Goal: Task Accomplishment & Management: Complete application form

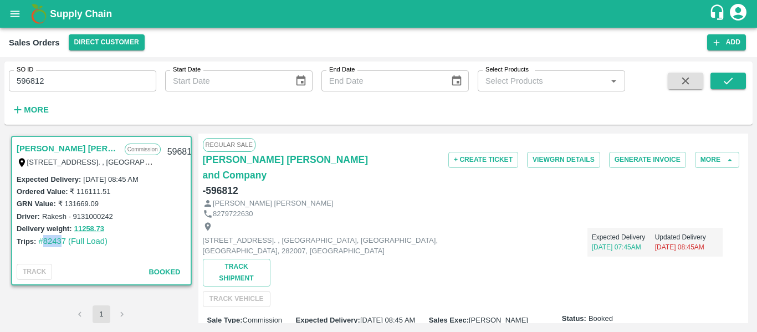
click at [13, 11] on icon "open drawer" at bounding box center [15, 14] width 12 height 12
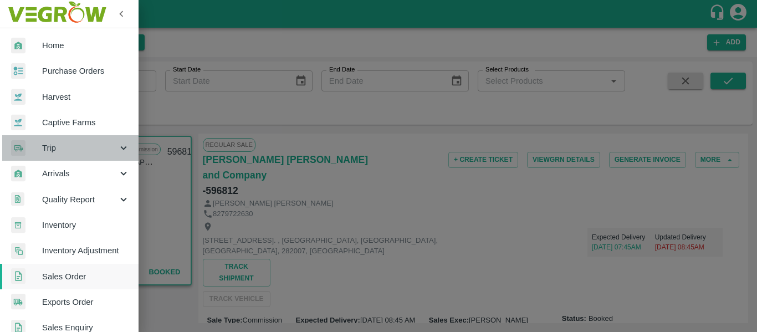
click at [127, 144] on icon at bounding box center [123, 148] width 12 height 12
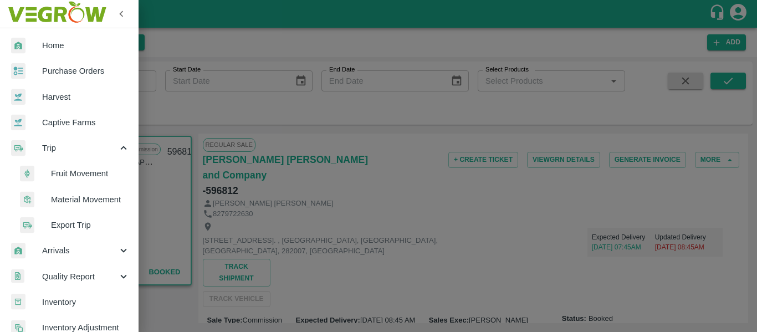
click at [79, 167] on li "Fruit Movement" at bounding box center [74, 173] width 130 height 25
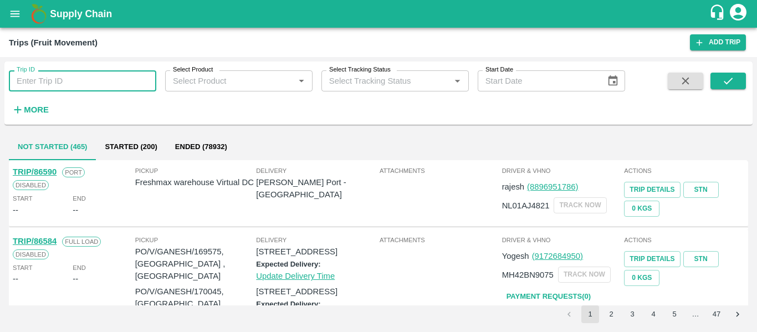
click at [76, 83] on input "Trip ID" at bounding box center [82, 80] width 147 height 21
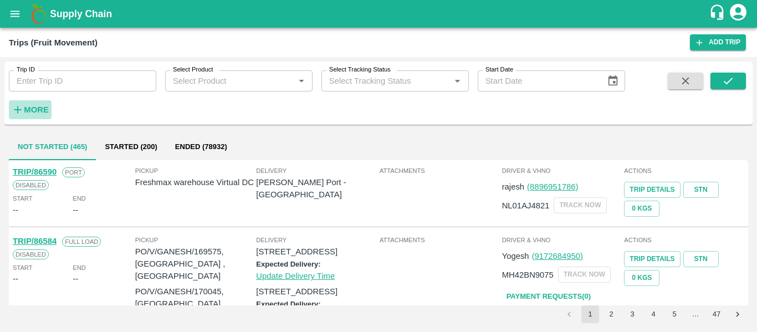
click at [38, 113] on strong "More" at bounding box center [36, 109] width 25 height 9
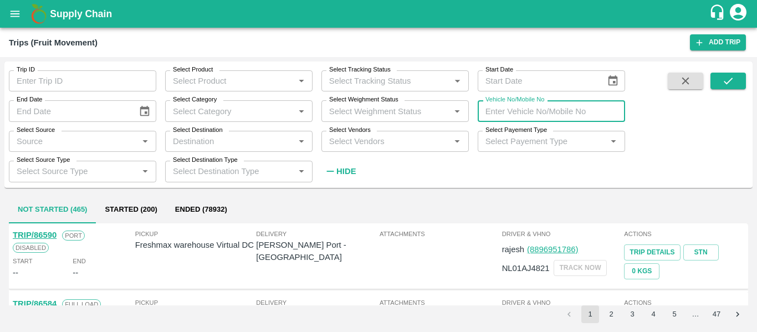
click at [498, 110] on input "Vehicle No/Mobile No" at bounding box center [551, 110] width 147 height 21
type input "2031"
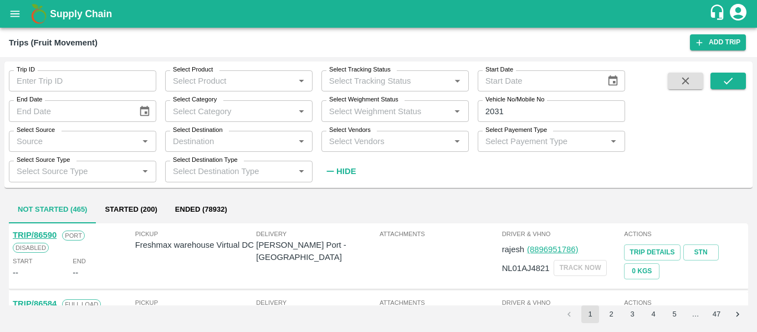
click at [729, 66] on div "Trip ID Trip ID Select Product Select Product   * Select Tracking Status Select…" at bounding box center [378, 124] width 748 height 117
click at [728, 88] on button "submit" at bounding box center [727, 81] width 35 height 17
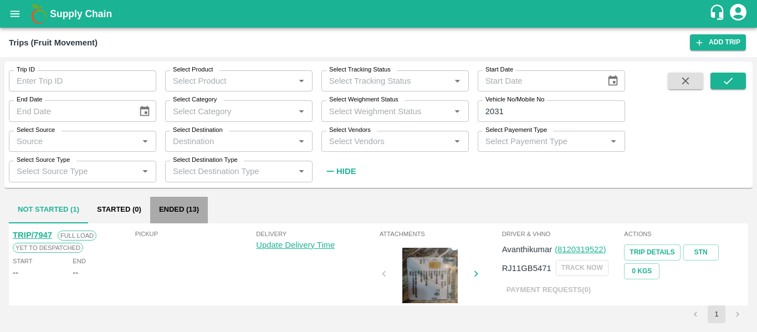
click at [180, 218] on button "Ended (13)" at bounding box center [179, 210] width 58 height 27
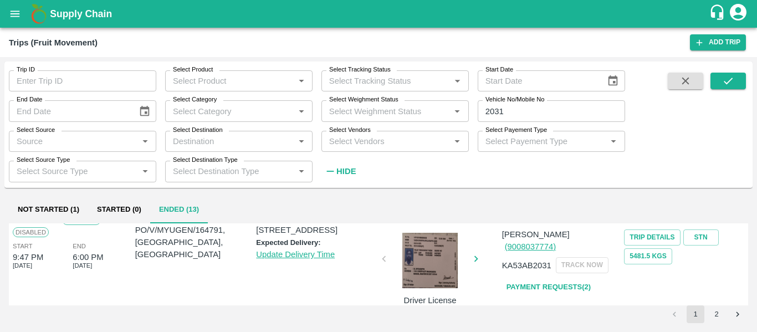
scroll to position [121, 0]
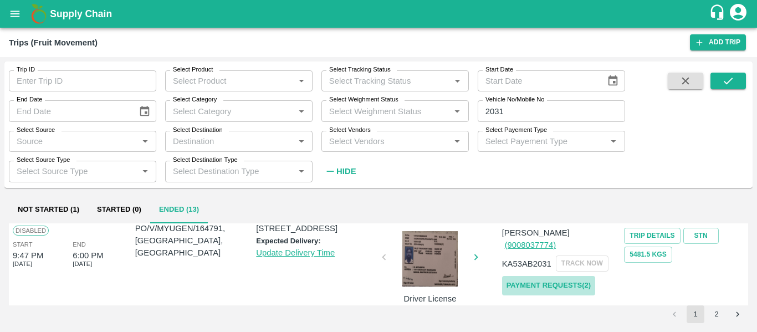
click at [591, 276] on link "Payment Requests( 2 )" at bounding box center [548, 285] width 93 height 19
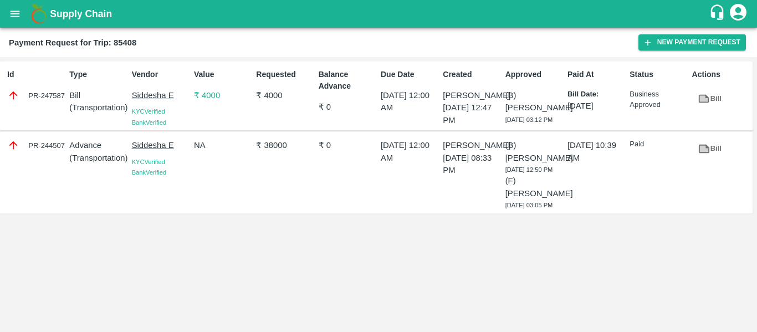
click at [58, 93] on div "PR-247587" at bounding box center [36, 95] width 58 height 12
copy div "PR-247587"
click at [6, 9] on button "open drawer" at bounding box center [14, 13] width 25 height 25
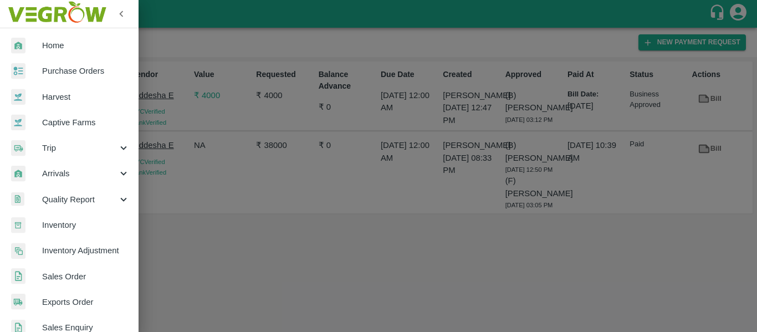
scroll to position [299, 0]
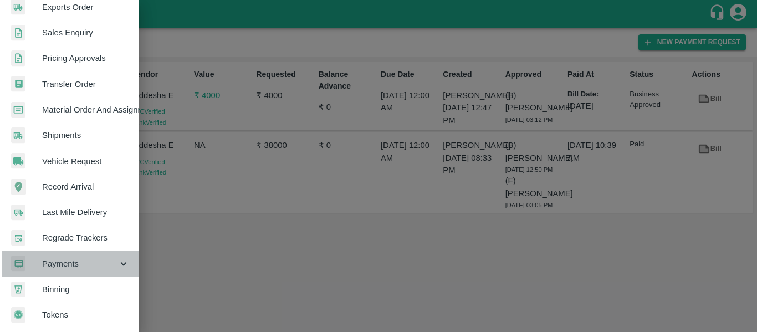
click at [114, 261] on span "Payments" at bounding box center [79, 264] width 75 height 12
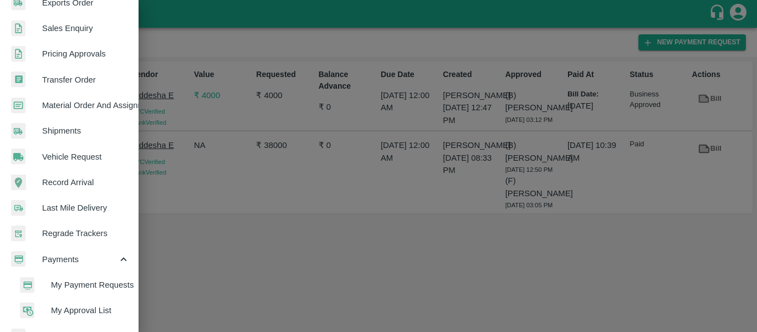
click at [93, 286] on span "My Payment Requests" at bounding box center [90, 285] width 79 height 12
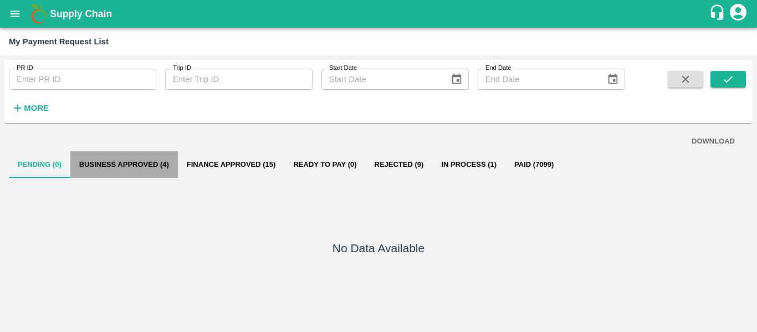
click at [97, 164] on button "Business Approved (4)" at bounding box center [123, 164] width 107 height 27
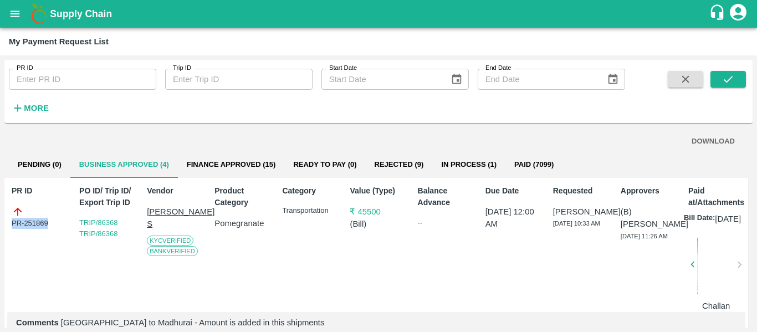
drag, startPoint x: 47, startPoint y: 226, endPoint x: 0, endPoint y: 235, distance: 48.0
click at [0, 235] on div "PR ID PR ID Trip ID Trip ID Start Date Start Date End Date End Date More DOWNLO…" at bounding box center [378, 193] width 757 height 276
copy div "PR-251869"
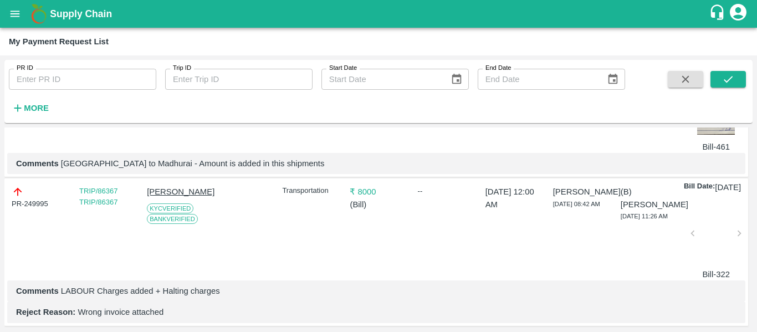
scroll to position [160, 0]
click at [30, 208] on div "PR-249995" at bounding box center [40, 196] width 57 height 23
copy div "PR-249995"
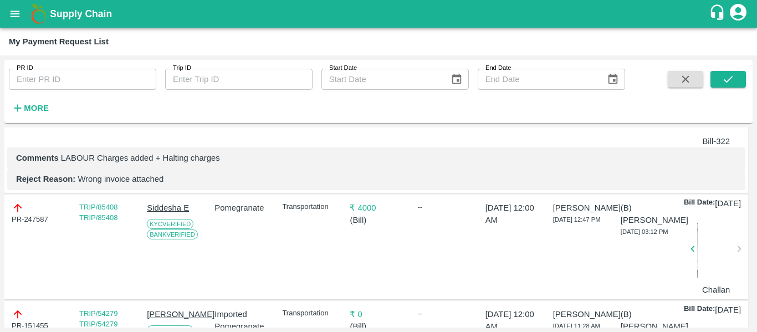
scroll to position [293, 0]
click at [23, 224] on div "PR-247587" at bounding box center [40, 212] width 57 height 23
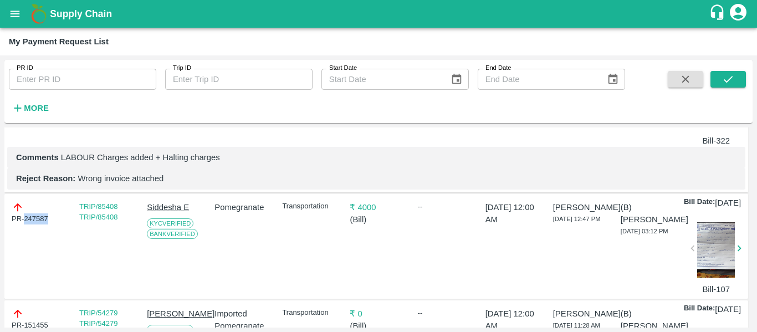
click at [23, 224] on div "PR-247587" at bounding box center [40, 212] width 57 height 23
copy div "PR-247587"
click at [13, 8] on icon "open drawer" at bounding box center [15, 14] width 12 height 12
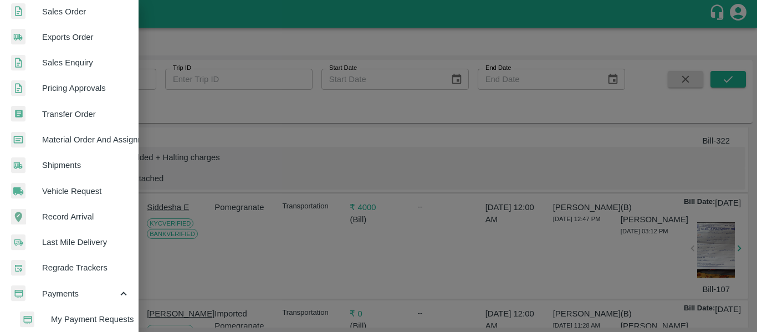
scroll to position [321, 0]
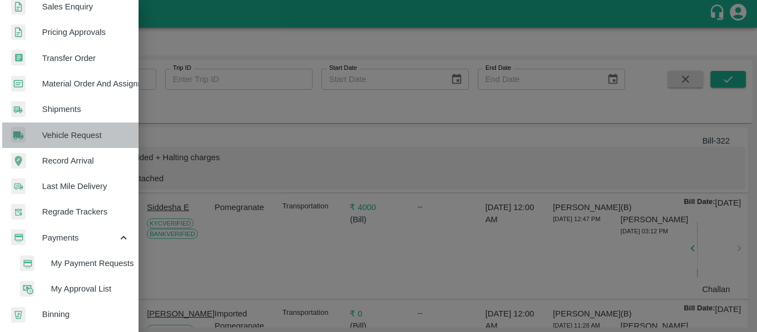
click at [79, 134] on span "Vehicle Request" at bounding box center [86, 135] width 88 height 12
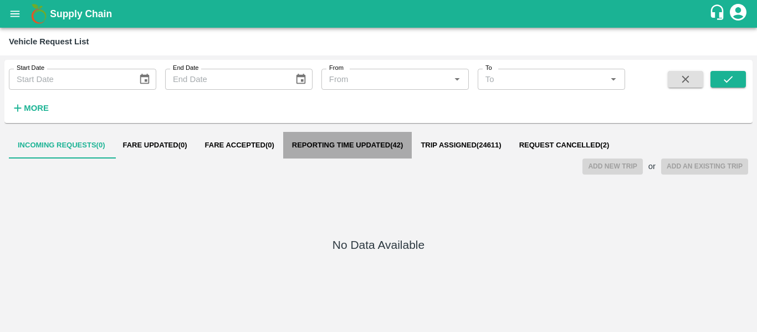
click at [357, 158] on button "Reporting Time Updated ( 42 )" at bounding box center [347, 145] width 129 height 27
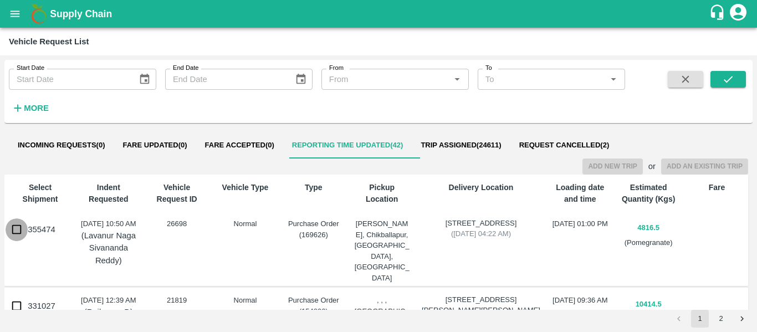
click at [18, 229] on input "355474" at bounding box center [17, 229] width 22 height 22
checkbox input "true"
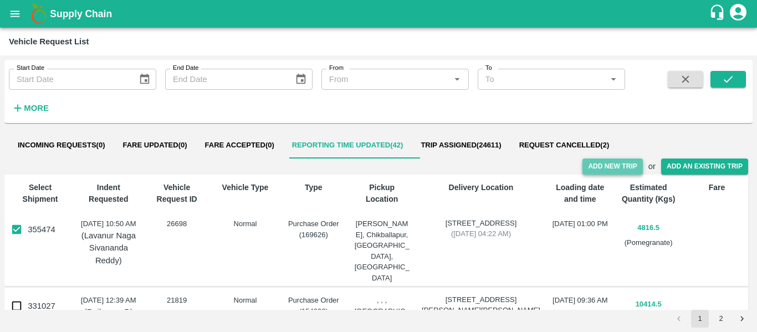
click at [607, 171] on button "Add New Trip" at bounding box center [612, 166] width 60 height 16
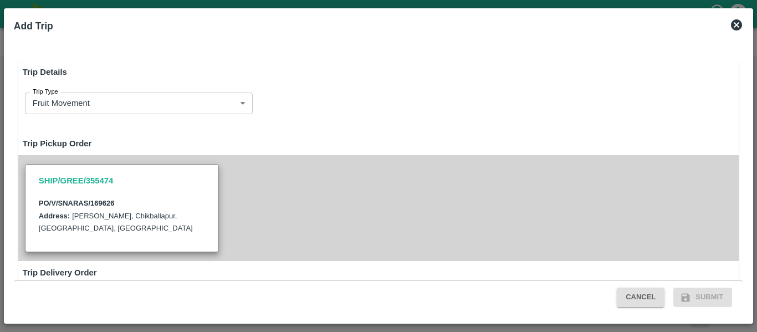
type input "4816.5"
type input "Normal"
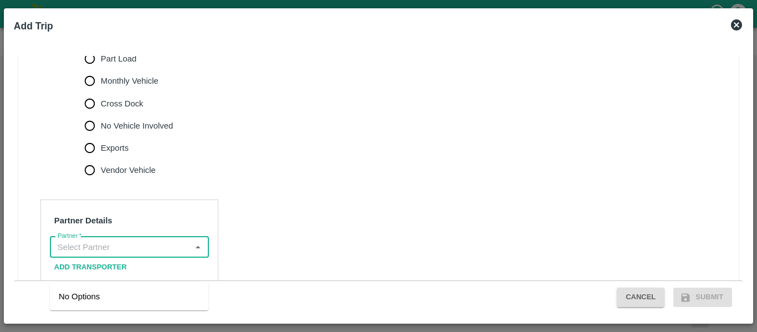
click at [109, 254] on input "Partner   *" at bounding box center [120, 247] width 134 height 14
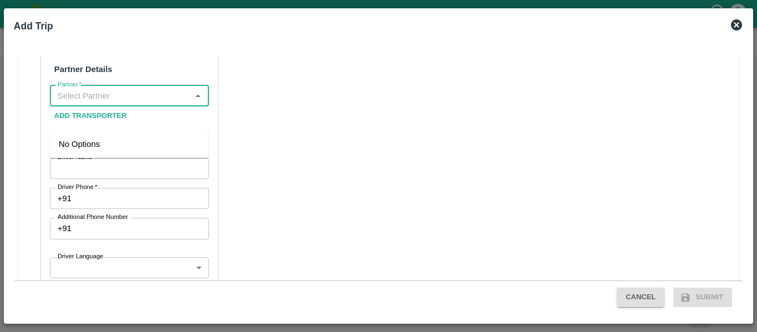
scroll to position [509, 0]
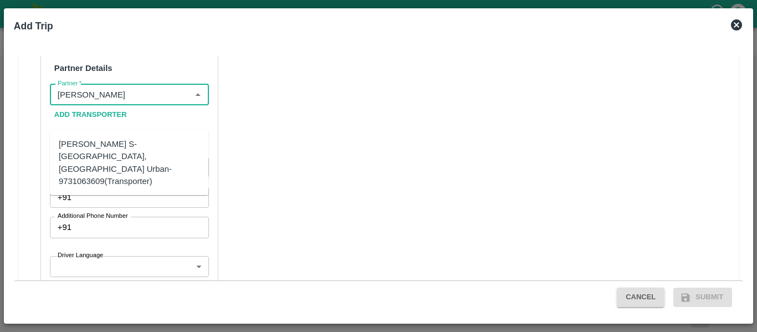
click at [131, 163] on div "Lokesha S-Bangalore, Bangalore Urban-9731063609(Transporter)" at bounding box center [129, 163] width 158 height 56
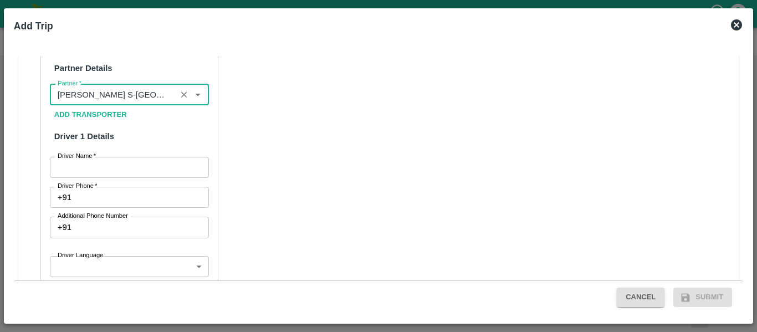
type input "Lokesha S-Bangalore, Bangalore Urban-9731063609(Transporter)"
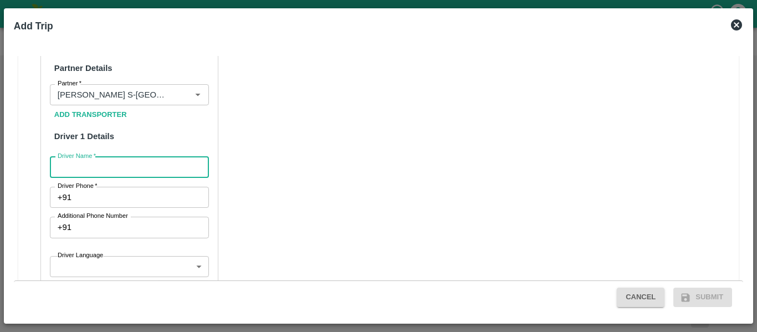
click at [94, 178] on input "Driver Name   *" at bounding box center [129, 167] width 159 height 21
type input "s kumar"
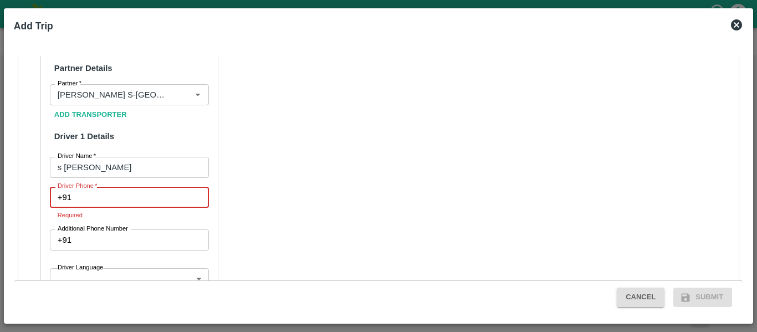
click at [124, 208] on input "Driver Phone   *" at bounding box center [142, 197] width 133 height 21
type input "9689383893"
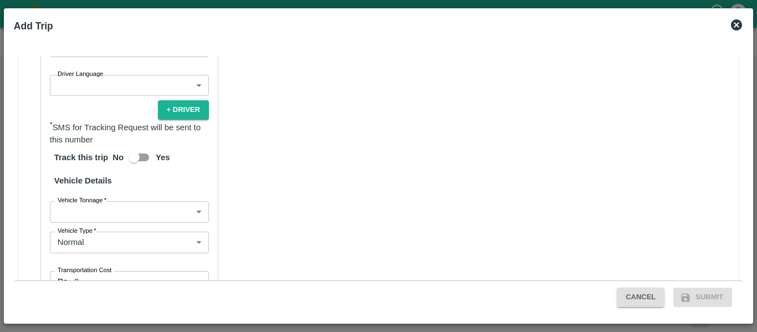
scroll to position [692, 0]
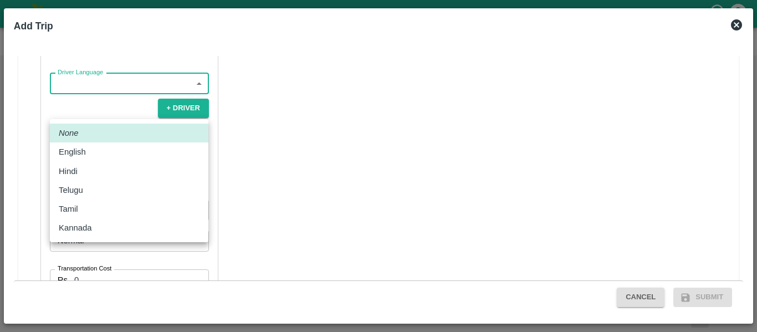
click at [124, 100] on body "Supply Chain Vehicle Request List Start Date Start Date End Date End Date From …" at bounding box center [378, 166] width 757 height 332
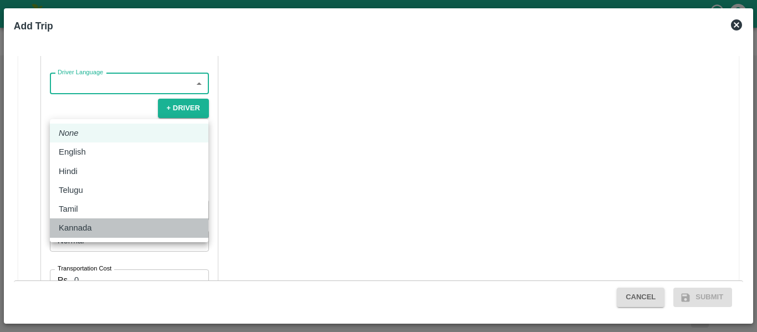
click at [80, 226] on p "Kannada" at bounding box center [75, 228] width 33 height 12
type input "ka"
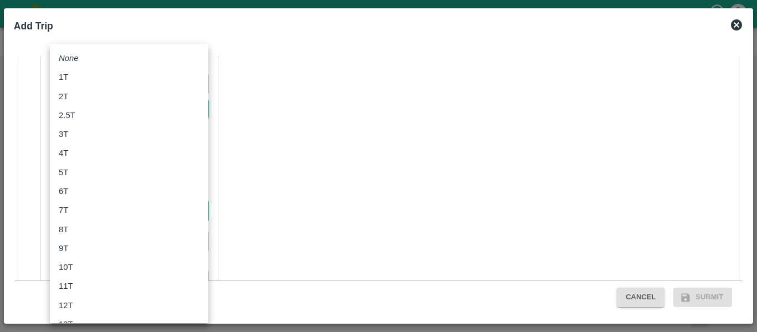
click at [92, 238] on body "Supply Chain Vehicle Request List Start Date Start Date End Date End Date From …" at bounding box center [378, 166] width 757 height 332
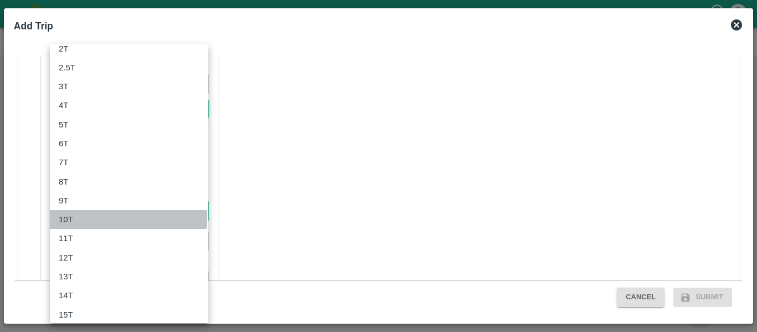
click at [78, 216] on div "10T" at bounding box center [69, 219] width 20 height 12
type input "10000"
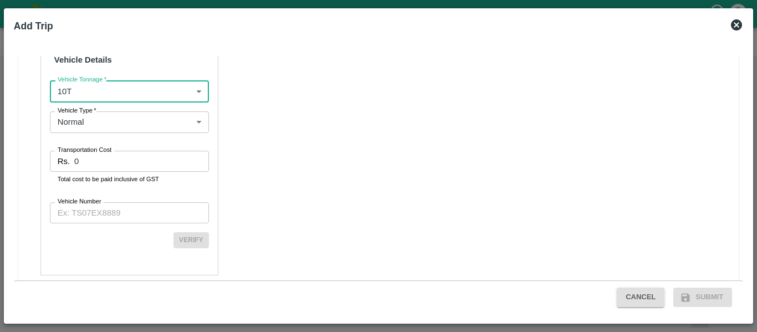
scroll to position [831, 0]
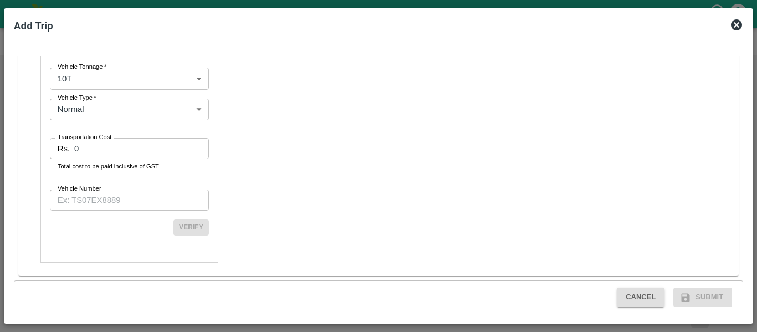
click at [103, 142] on label "Transportation Cost" at bounding box center [85, 137] width 54 height 9
click at [103, 159] on input "0" at bounding box center [141, 148] width 135 height 21
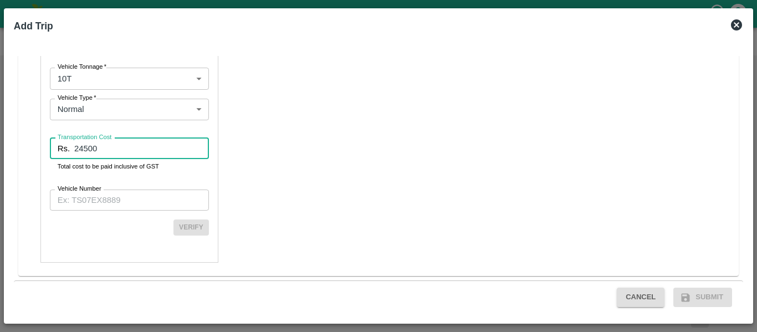
type input "24500"
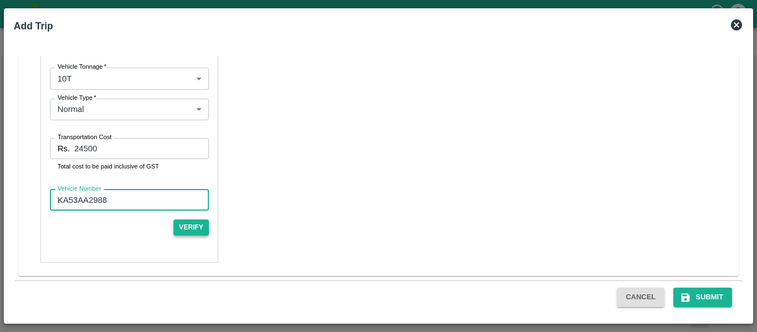
type input "KA53AA2988"
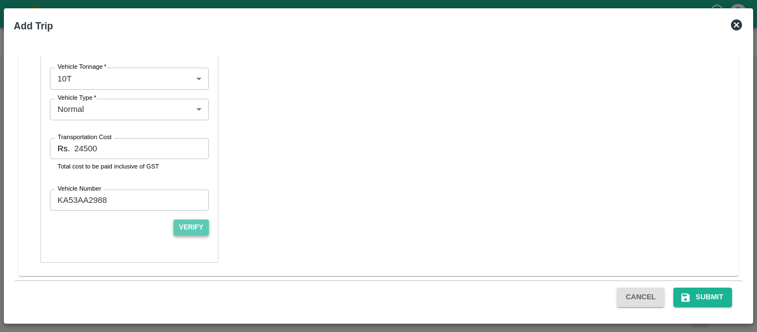
click at [192, 235] on button "Verify" at bounding box center [190, 227] width 35 height 16
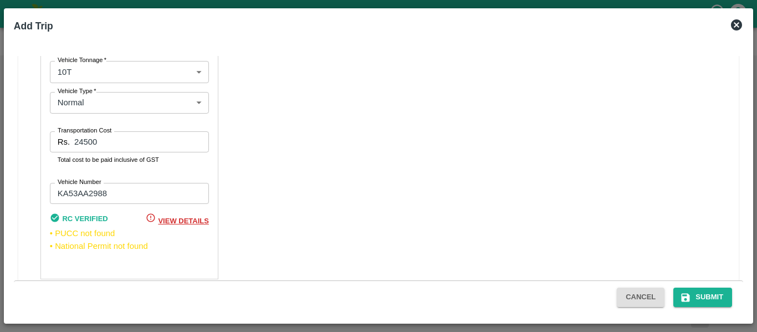
scroll to position [872, 0]
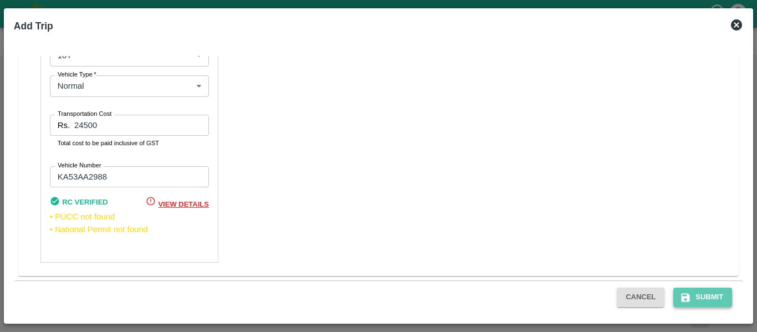
click at [718, 296] on button "Submit" at bounding box center [702, 297] width 59 height 19
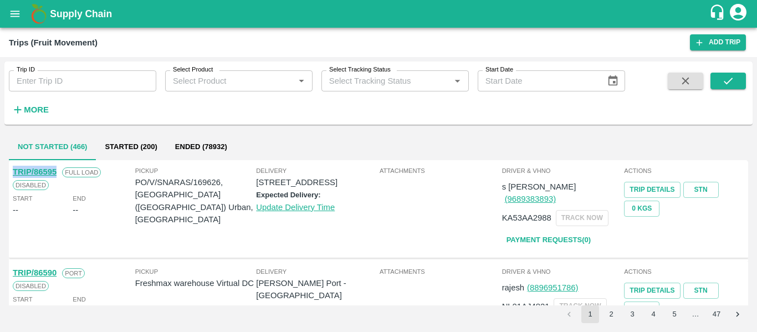
drag, startPoint x: 58, startPoint y: 172, endPoint x: 4, endPoint y: 176, distance: 54.5
click at [4, 176] on div "Trip ID Trip ID Select Product Select Product   * Select Tracking Status Select…" at bounding box center [378, 194] width 757 height 275
copy link "TRIP/86595"
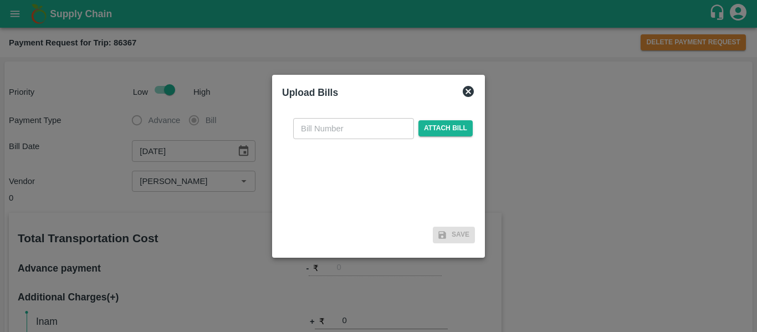
scroll to position [510, 0]
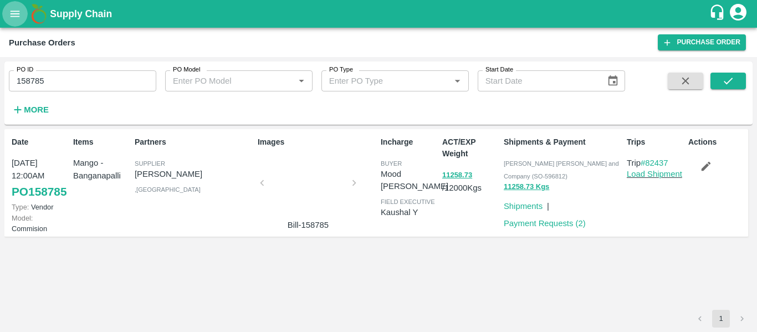
click at [13, 11] on icon "open drawer" at bounding box center [15, 14] width 12 height 12
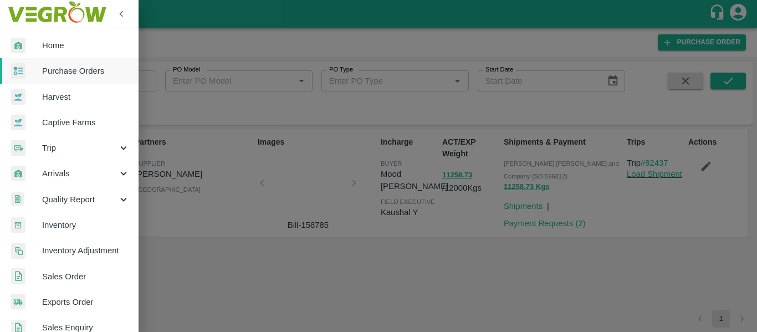
scroll to position [299, 0]
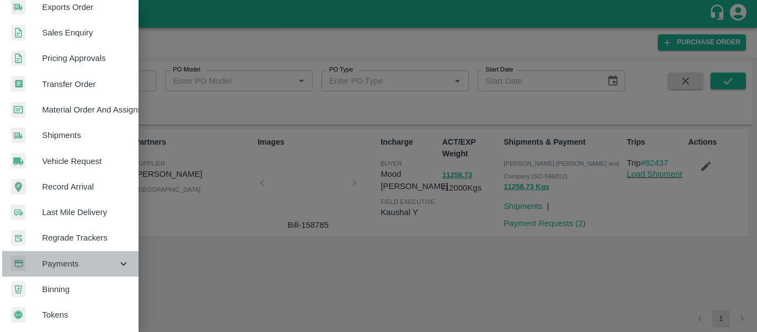
click at [112, 261] on span "Payments" at bounding box center [79, 264] width 75 height 12
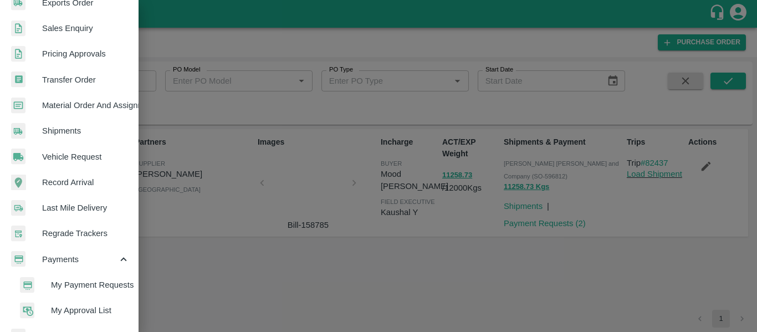
click at [86, 294] on li "My Payment Requests" at bounding box center [74, 284] width 130 height 25
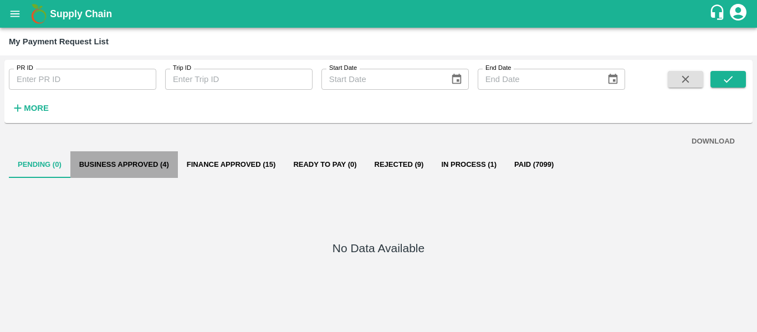
click at [137, 167] on button "Business Approved (4)" at bounding box center [123, 164] width 107 height 27
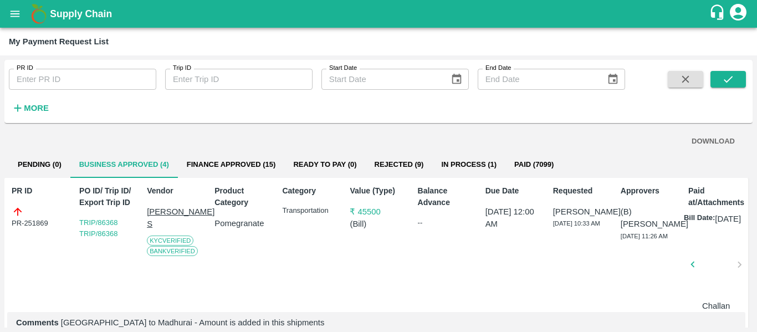
click at [163, 209] on p "Lokesha S" at bounding box center [175, 218] width 57 height 25
